Goal: Task Accomplishment & Management: Manage account settings

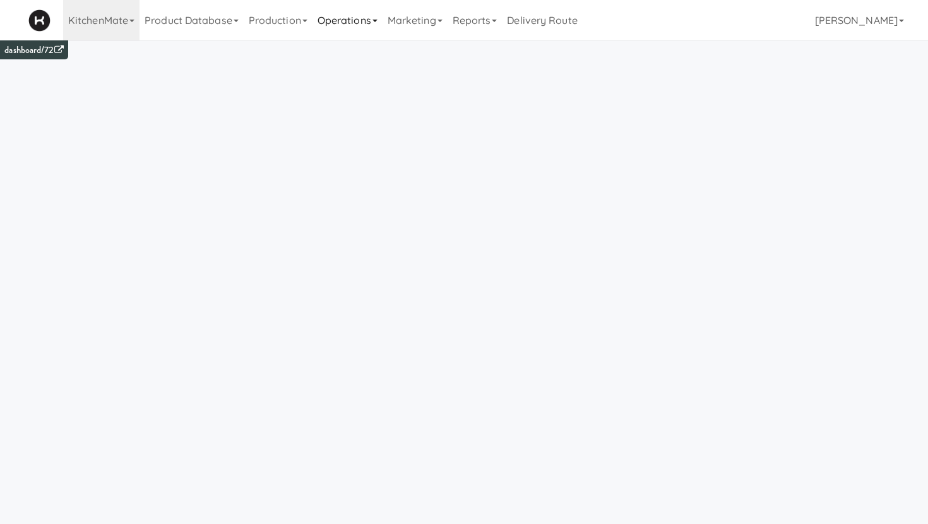
click at [340, 23] on link "Operations" at bounding box center [348, 20] width 70 height 40
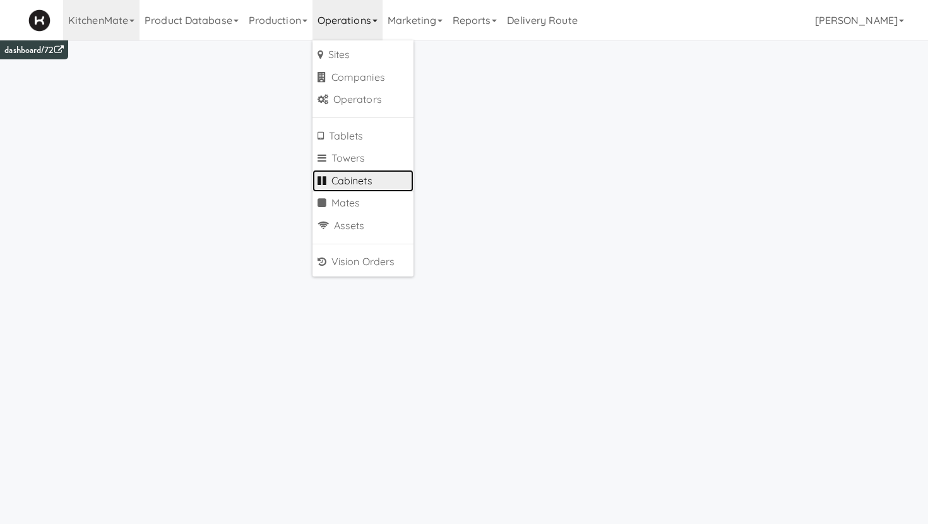
click at [338, 180] on link "Cabinets" at bounding box center [363, 181] width 101 height 23
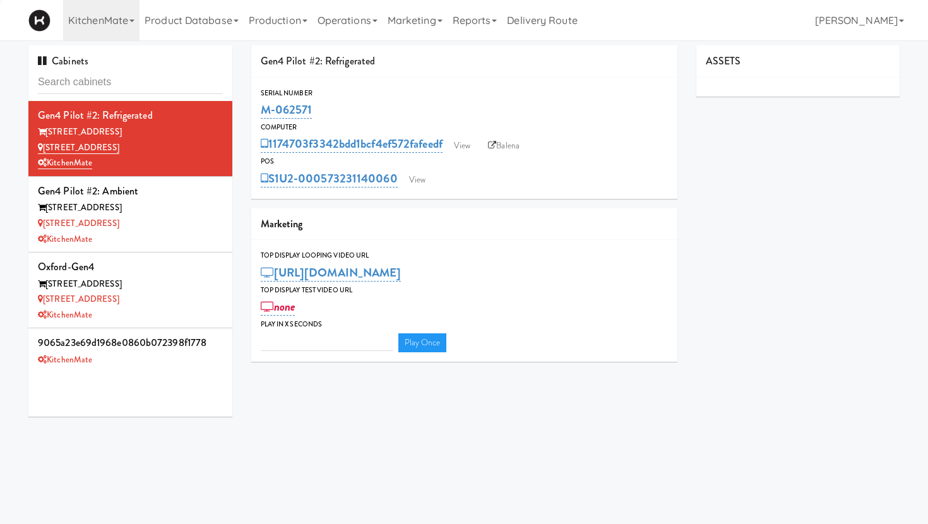
type input "3"
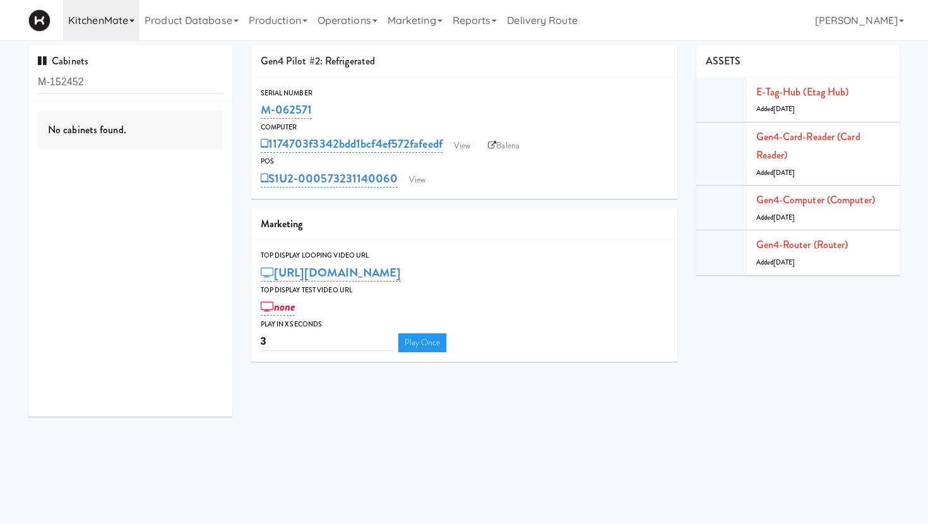
type input "M-152452"
click at [123, 20] on link "KitchenMate" at bounding box center [101, 20] width 76 height 40
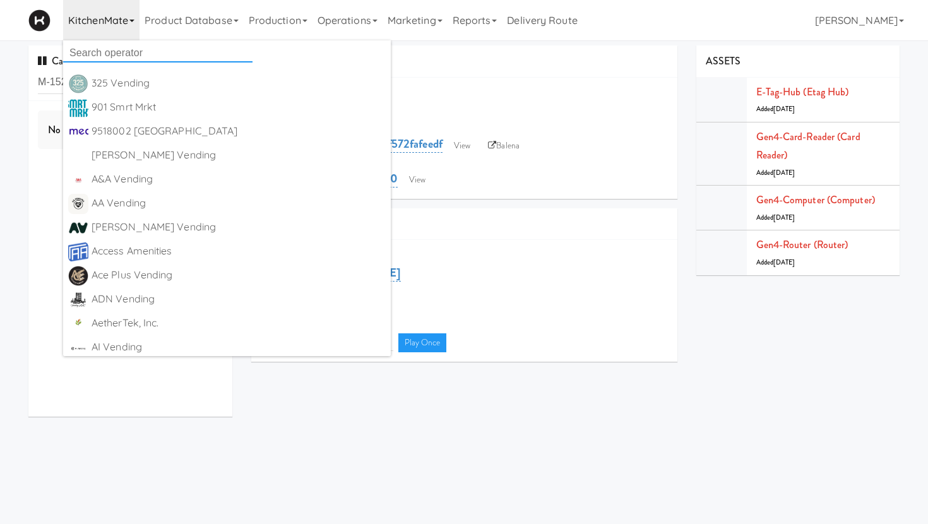
click at [109, 49] on input "text" at bounding box center [157, 53] width 189 height 19
type input "all"
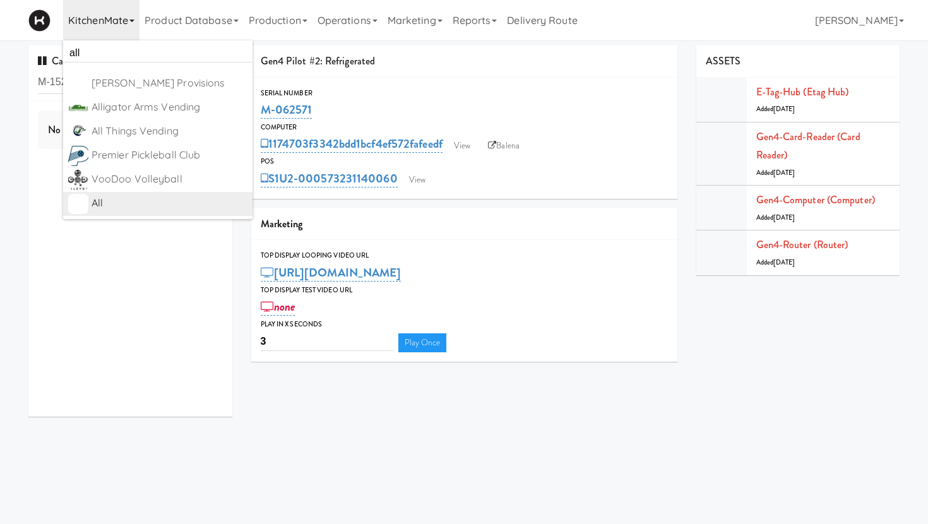
click at [127, 210] on div "All" at bounding box center [170, 203] width 156 height 19
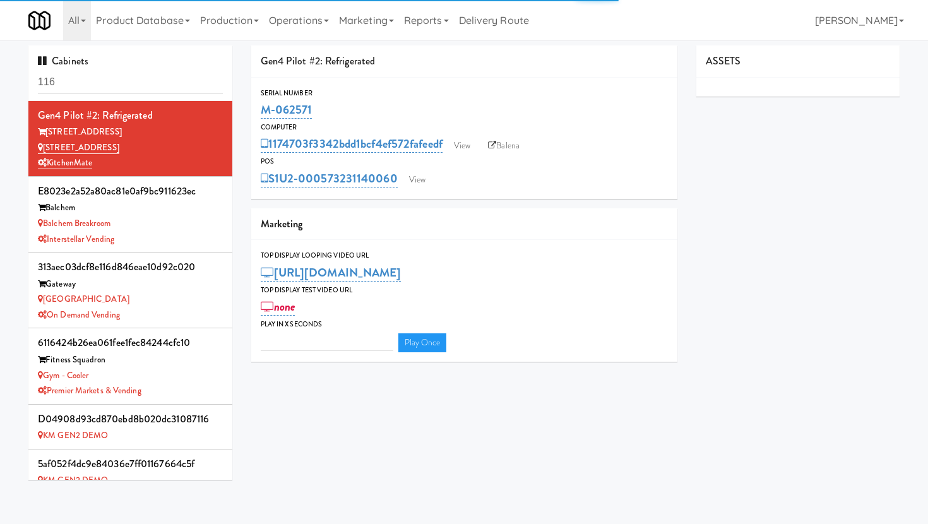
type input "3"
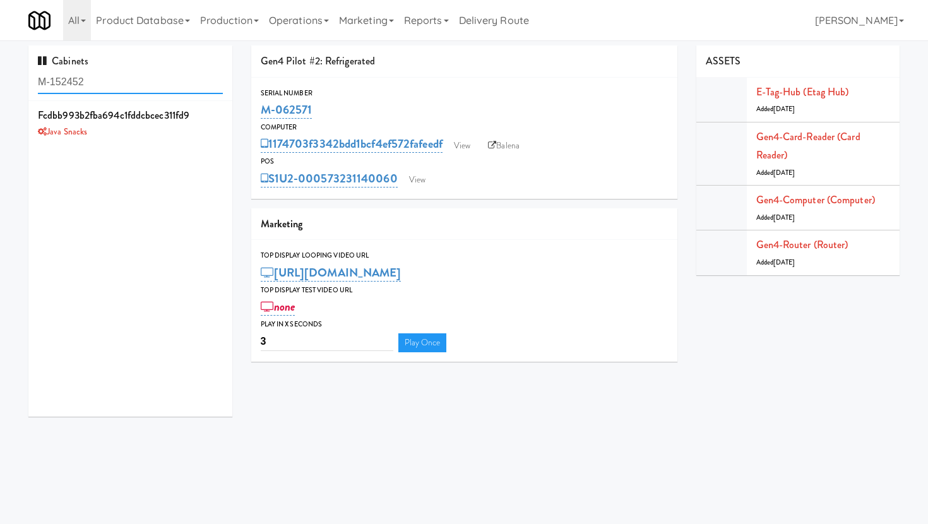
click at [79, 80] on input "M-152452" at bounding box center [130, 82] width 185 height 23
click at [79, 80] on input "M-152472" at bounding box center [130, 82] width 185 height 23
type input "M-152452"
click at [219, 111] on link at bounding box center [221, 109] width 12 height 16
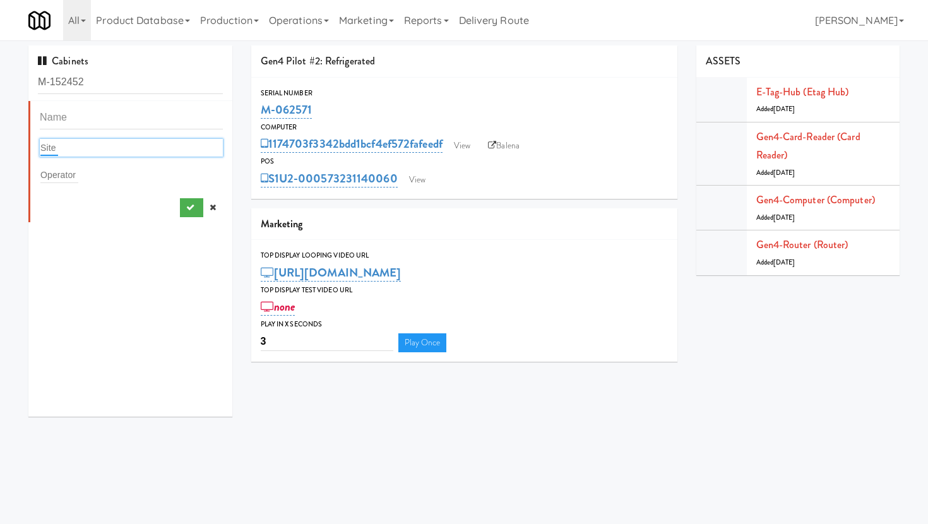
click at [55, 148] on input "text" at bounding box center [49, 148] width 18 height 16
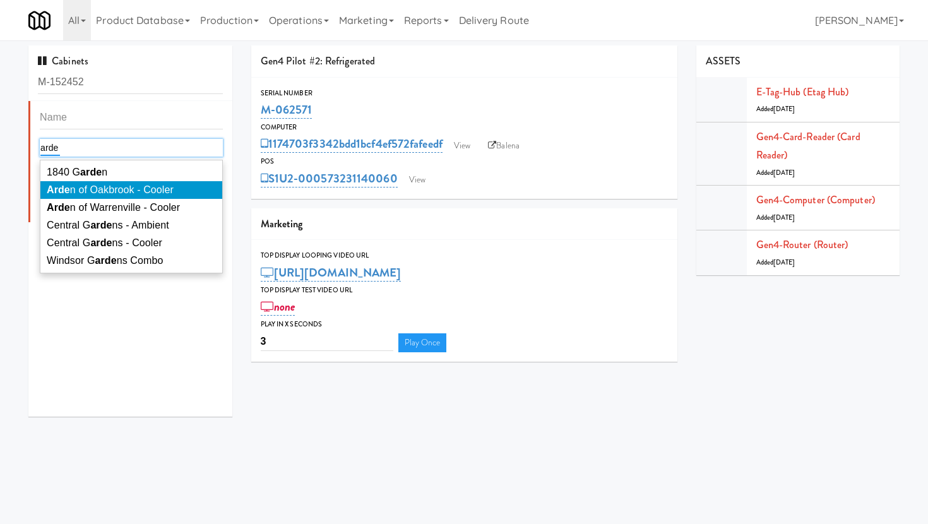
type input "arde"
click at [85, 186] on span "Arde n of Oakbrook - Cooler" at bounding box center [110, 189] width 127 height 11
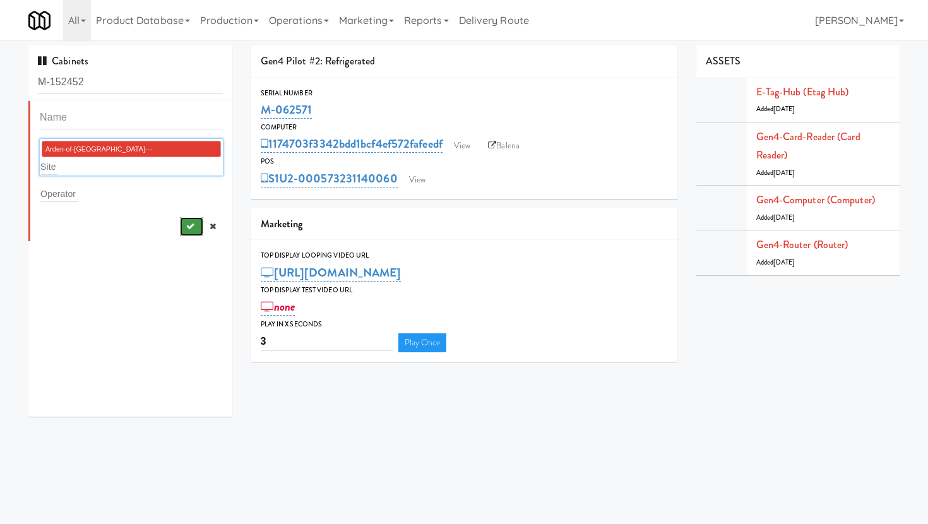
click at [191, 222] on icon "submit" at bounding box center [190, 226] width 8 height 8
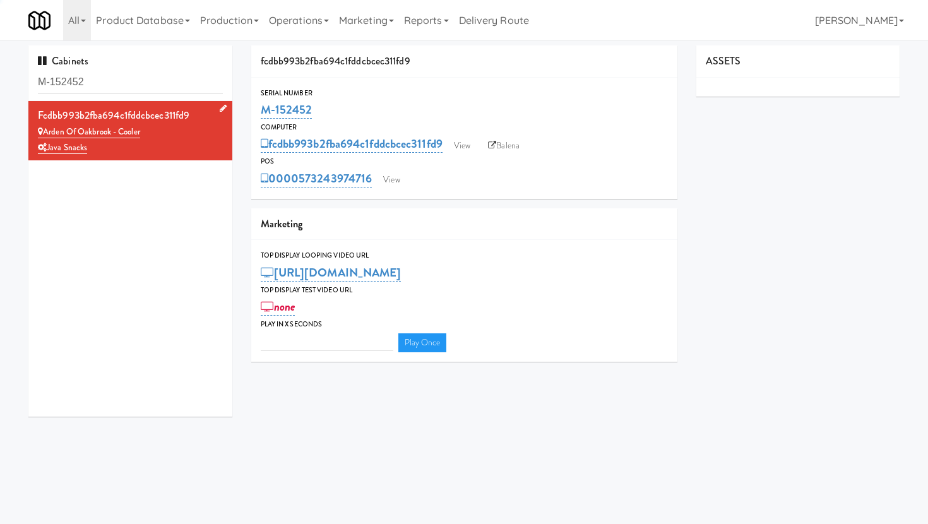
type input "3"
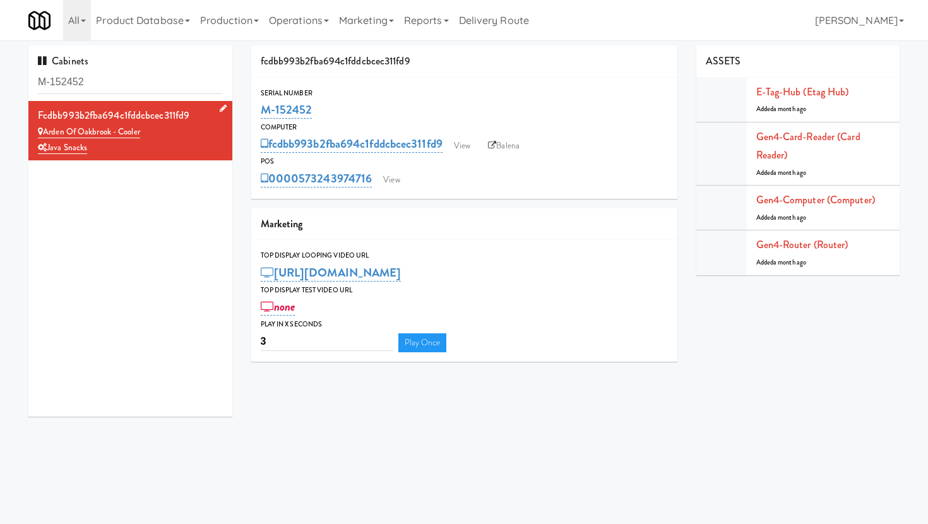
click at [223, 105] on icon at bounding box center [223, 108] width 7 height 8
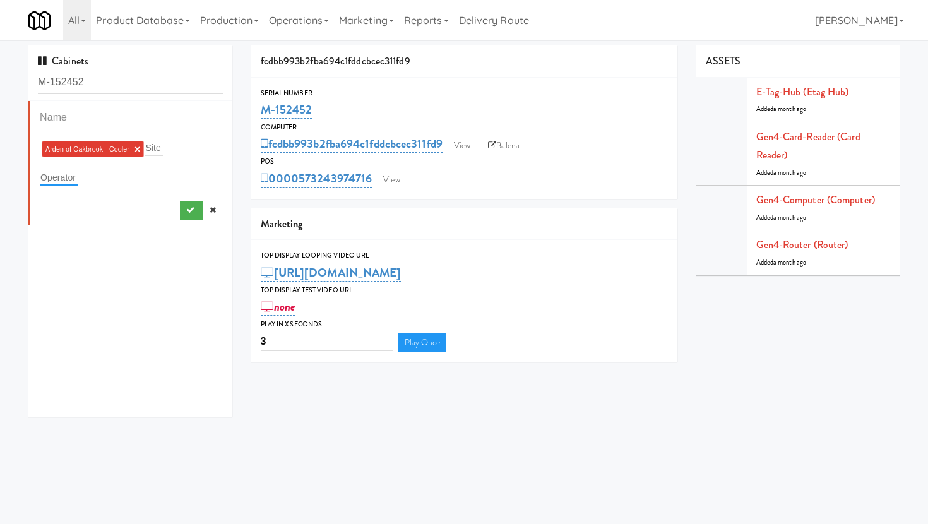
click at [73, 178] on input "text" at bounding box center [59, 177] width 38 height 16
click at [120, 82] on input "M-152452" at bounding box center [130, 82] width 185 height 23
click at [213, 211] on icon at bounding box center [213, 210] width 6 height 8
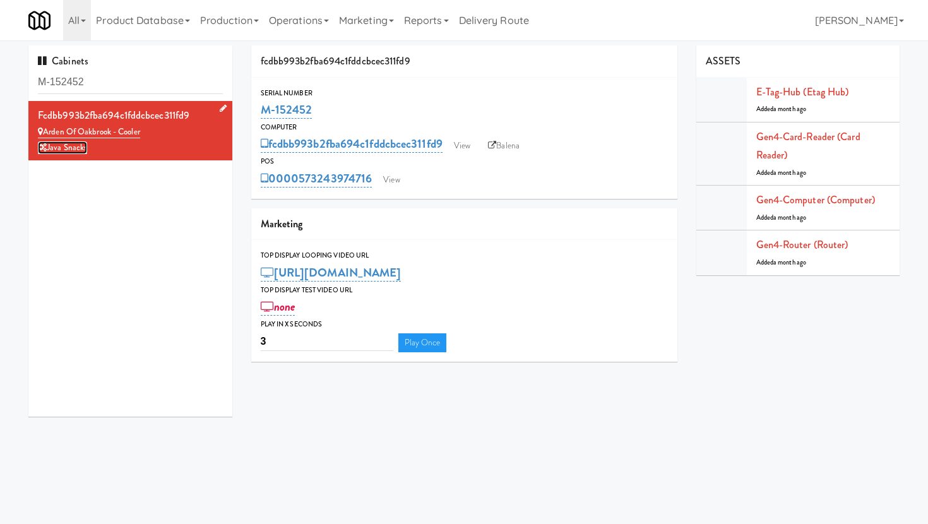
click at [45, 148] on icon at bounding box center [42, 147] width 9 height 8
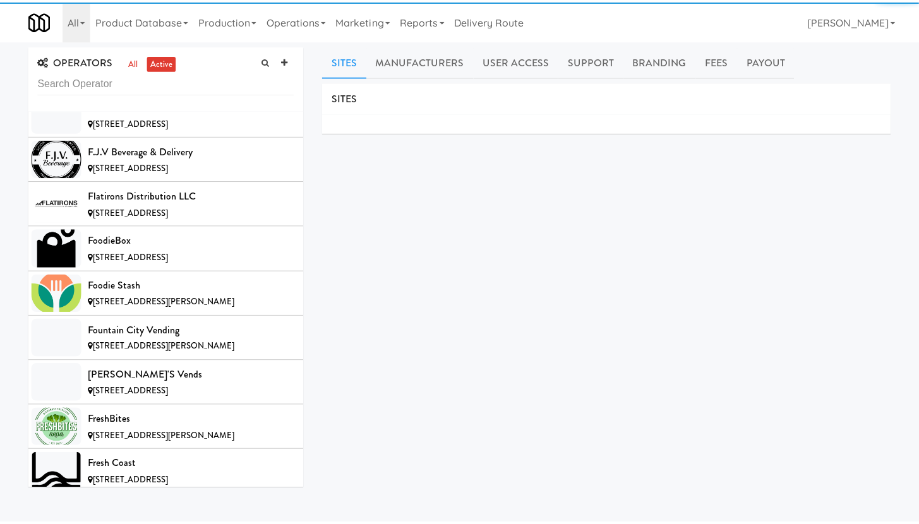
scroll to position [5268, 0]
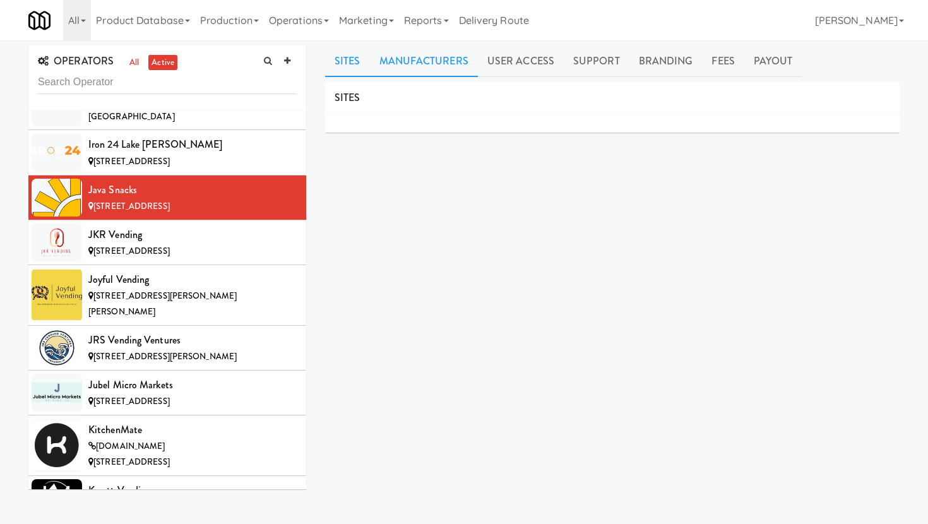
click at [426, 63] on link "Manufacturers" at bounding box center [424, 61] width 108 height 32
click at [515, 73] on link "User Access" at bounding box center [521, 61] width 86 height 32
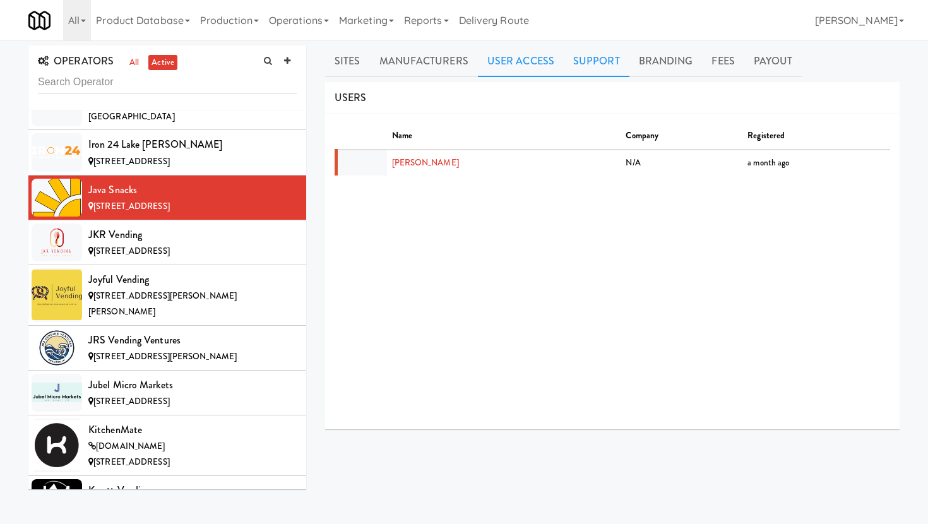
click at [571, 69] on link "Support" at bounding box center [597, 61] width 66 height 32
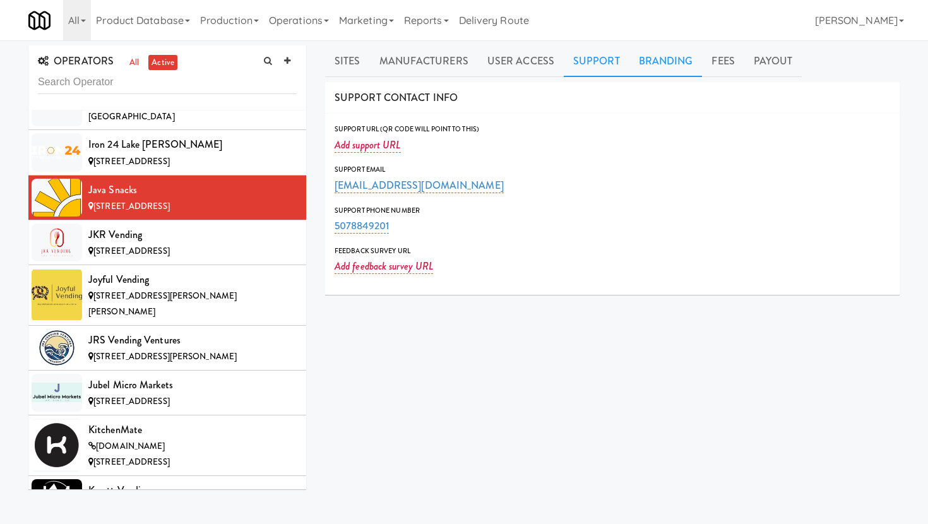
click at [647, 68] on link "Branding" at bounding box center [666, 61] width 73 height 32
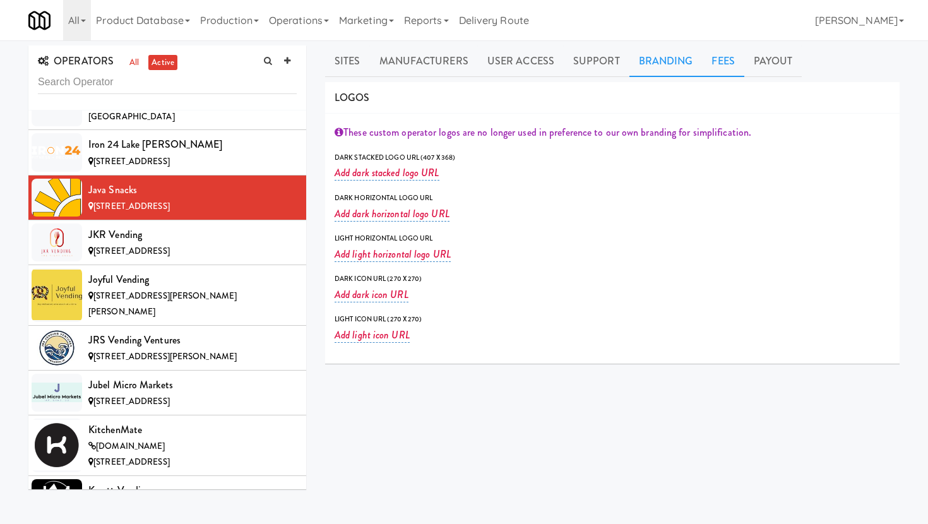
click at [726, 64] on link "Fees" at bounding box center [723, 61] width 42 height 32
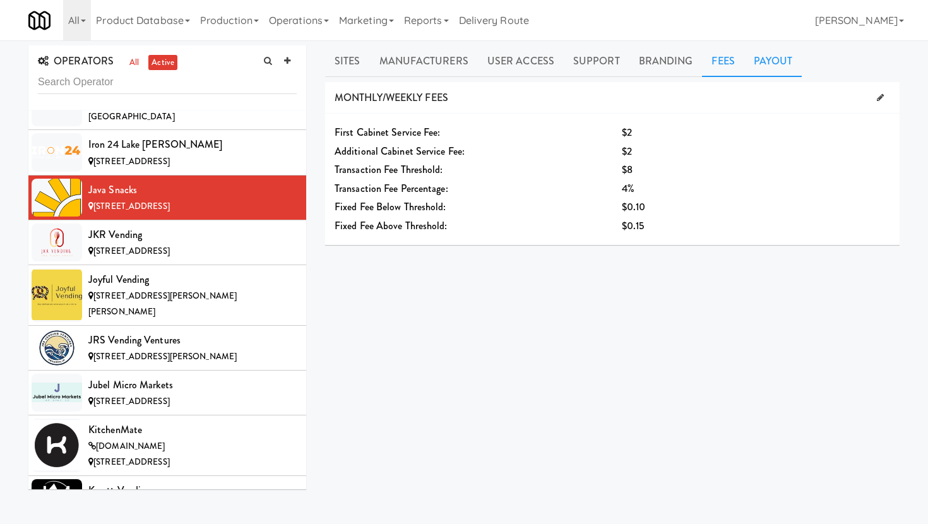
click at [757, 67] on link "Payout" at bounding box center [774, 61] width 58 height 32
